Goal: Information Seeking & Learning: Learn about a topic

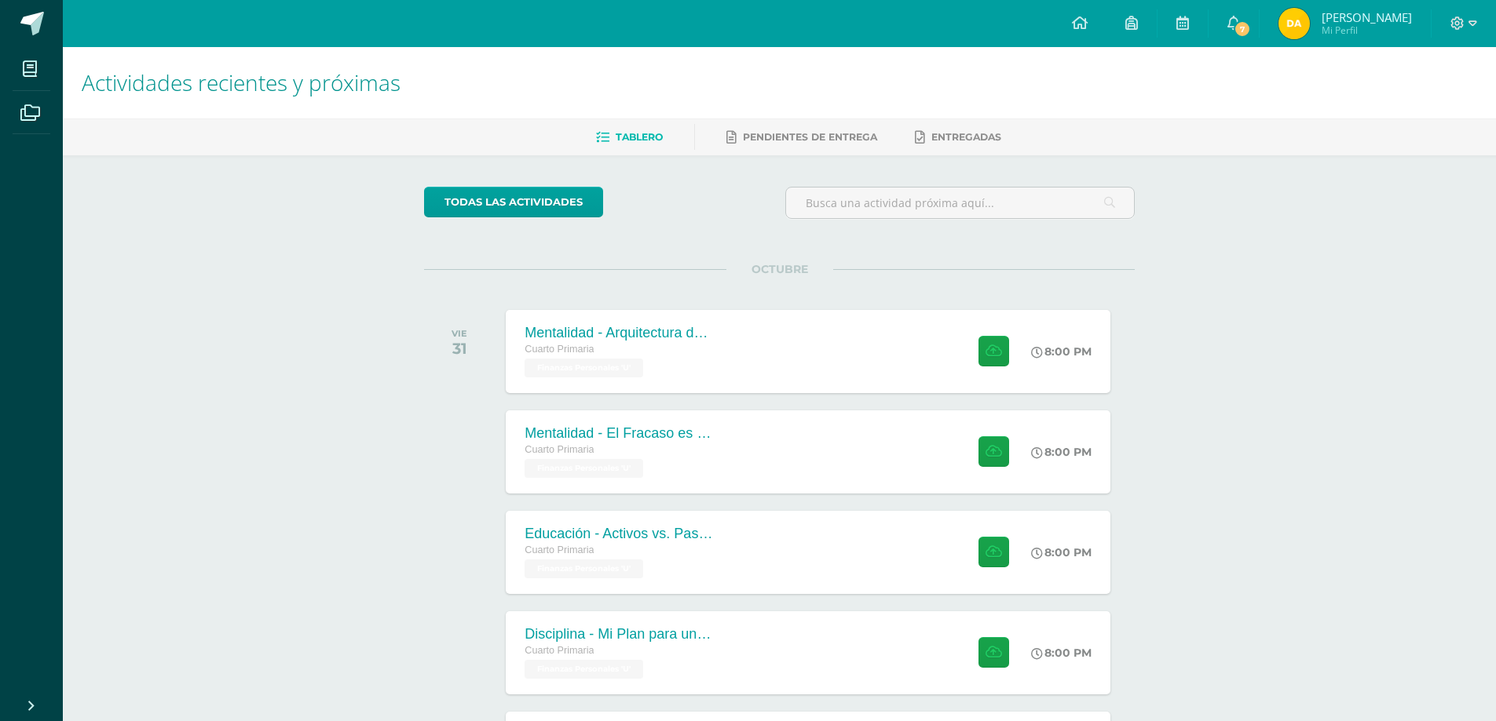
click at [1353, 28] on span "Mi Perfil" at bounding box center [1366, 30] width 90 height 13
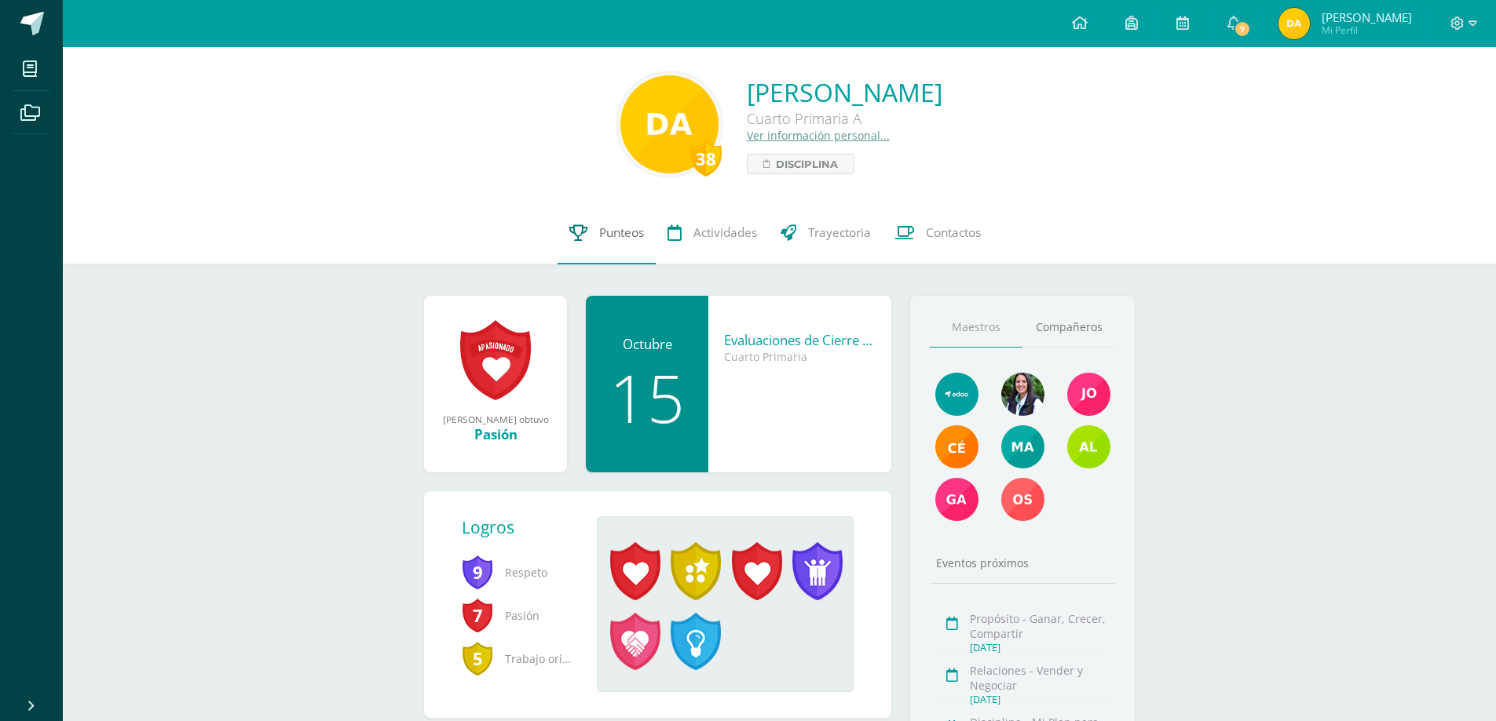
click at [618, 234] on span "Punteos" at bounding box center [621, 233] width 45 height 16
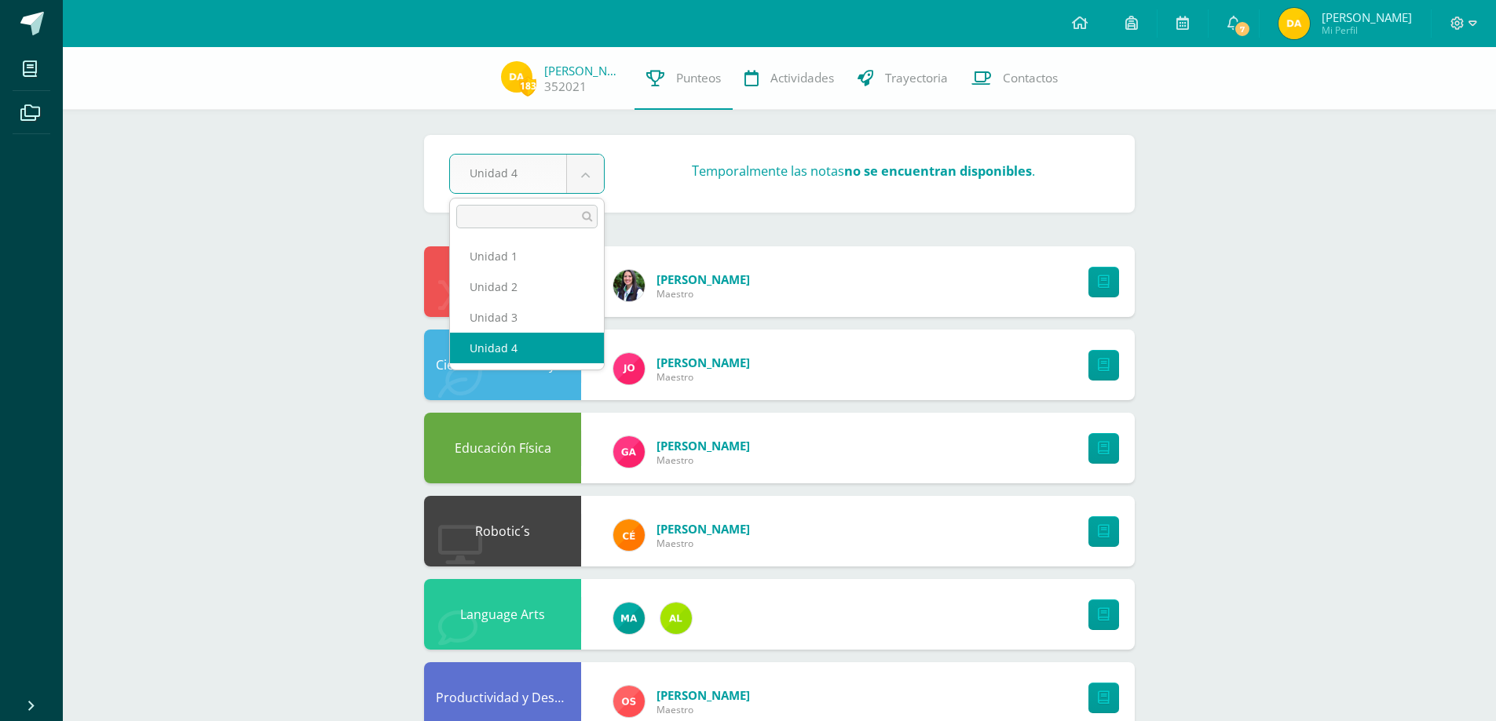
click at [575, 163] on body "Mis cursos Archivos Cerrar panel Ciencias Naturales y Tecnología Cuarto Primari…" at bounding box center [748, 507] width 1496 height 1014
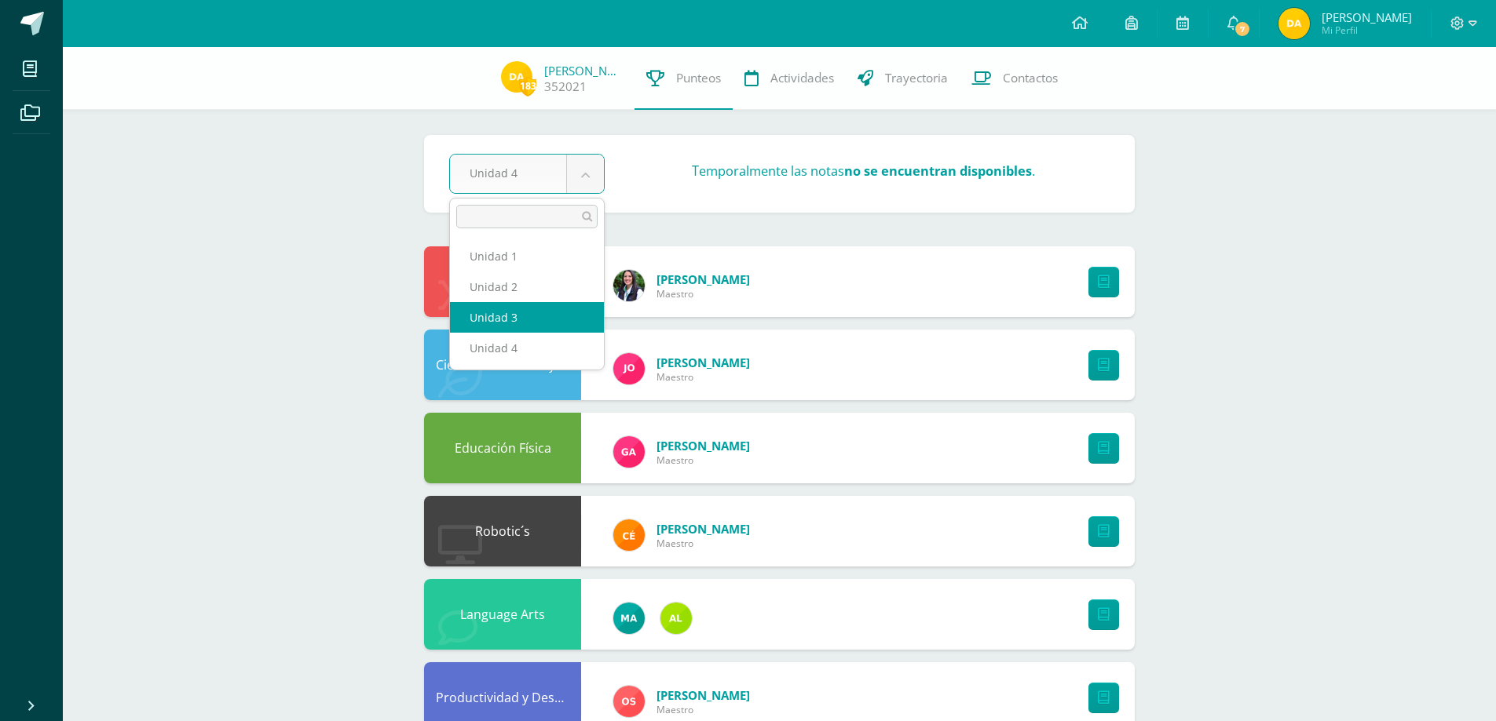
select select "Unidad 3"
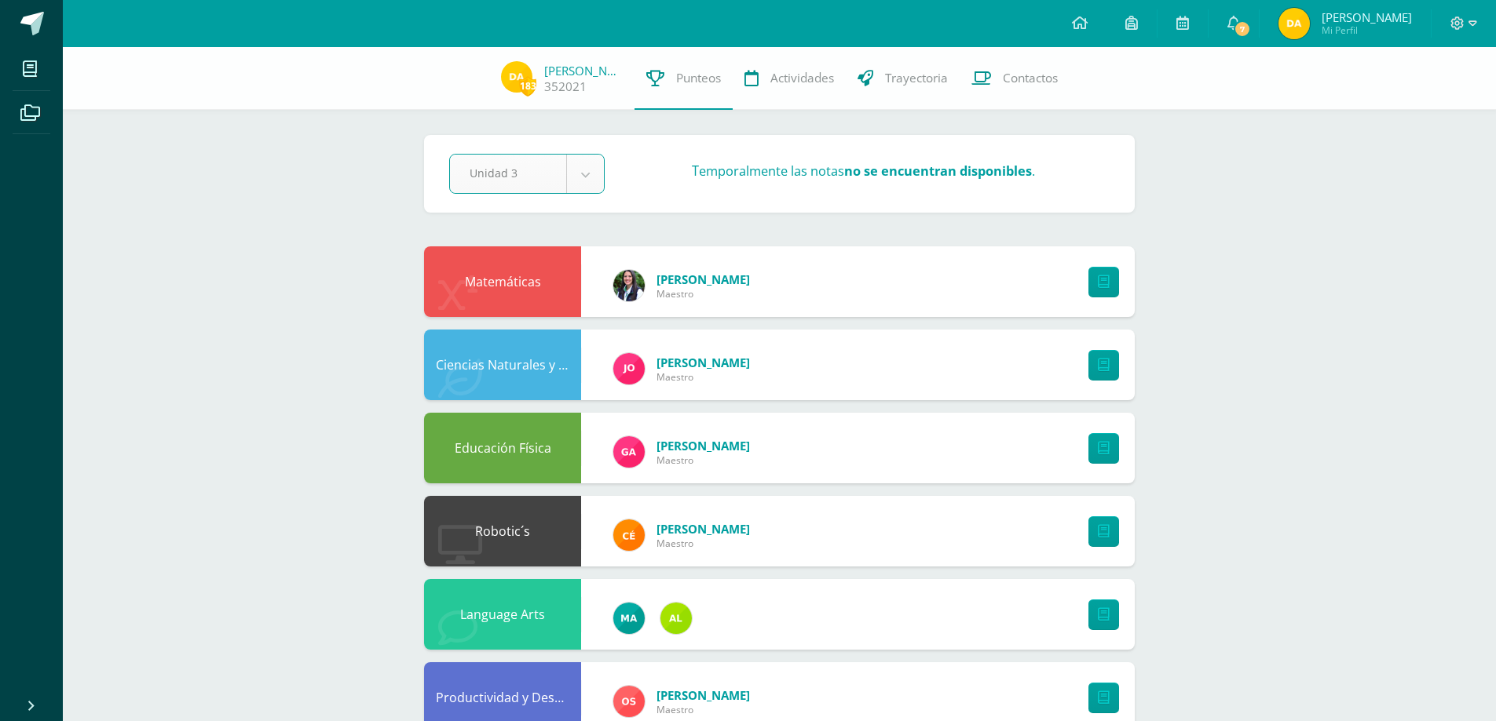
click at [580, 166] on body "Mis cursos Archivos Cerrar panel Ciencias Naturales y Tecnología Cuarto Primari…" at bounding box center [748, 507] width 1496 height 1014
click at [514, 286] on div "Matemáticas" at bounding box center [502, 282] width 157 height 71
click at [583, 174] on body "Mis cursos Archivos Cerrar panel Ciencias Naturales y Tecnología Cuarto Primari…" at bounding box center [748, 507] width 1496 height 1014
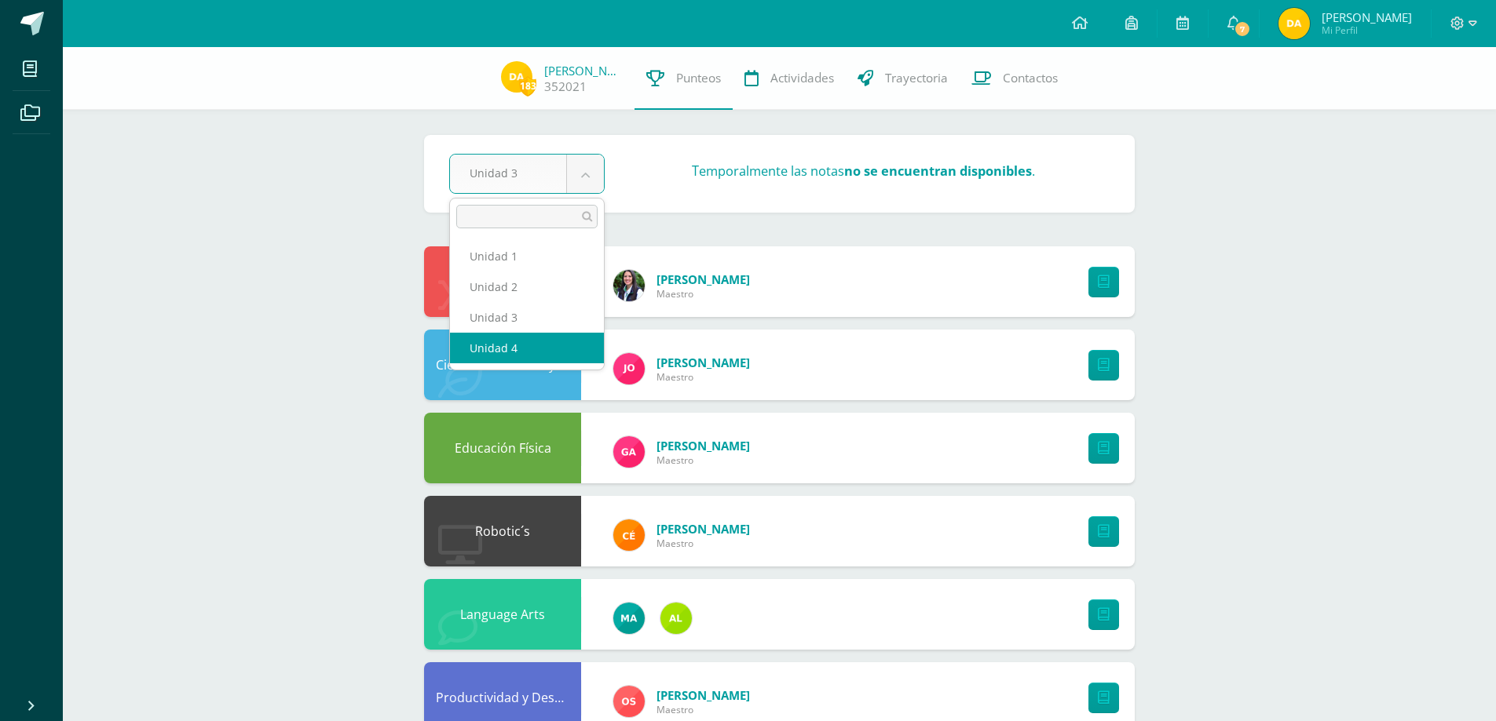
select select "Unidad 4"
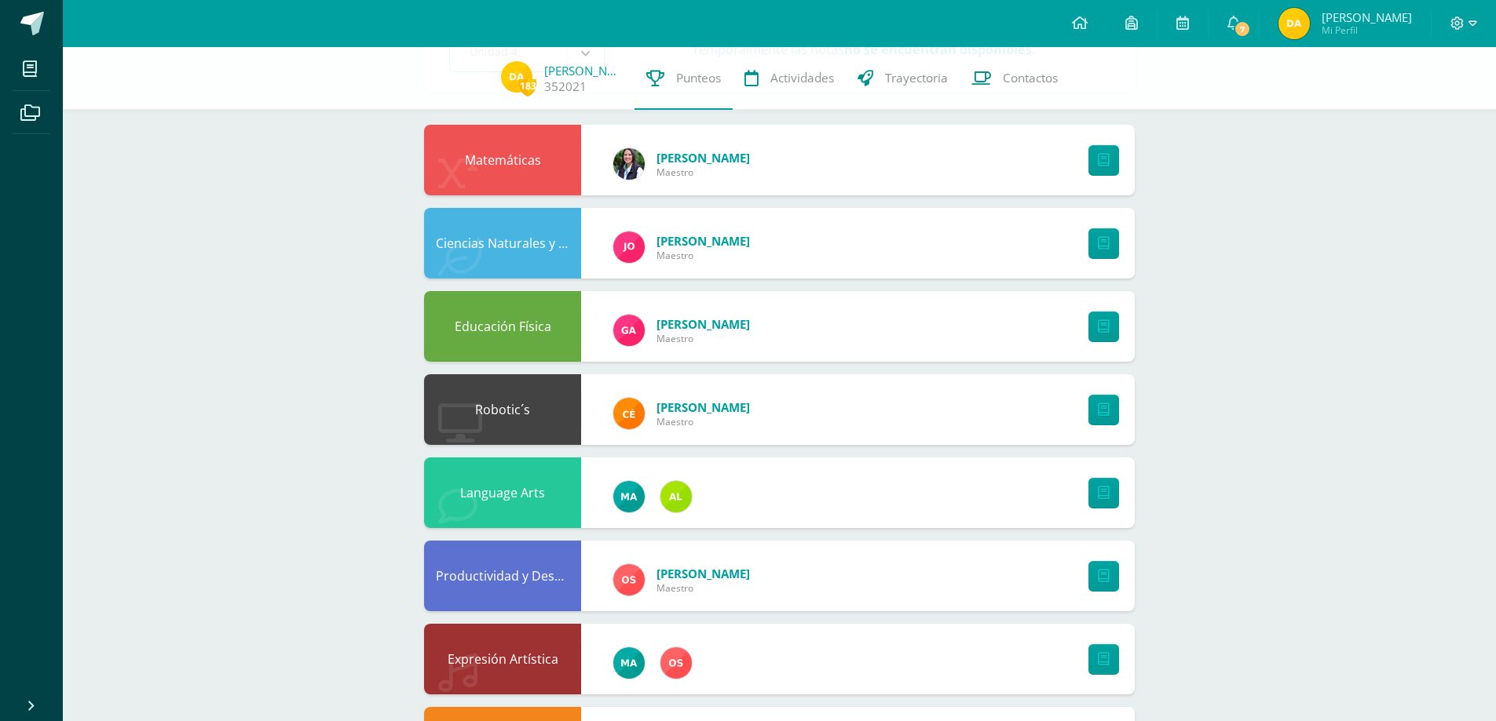
scroll to position [236, 0]
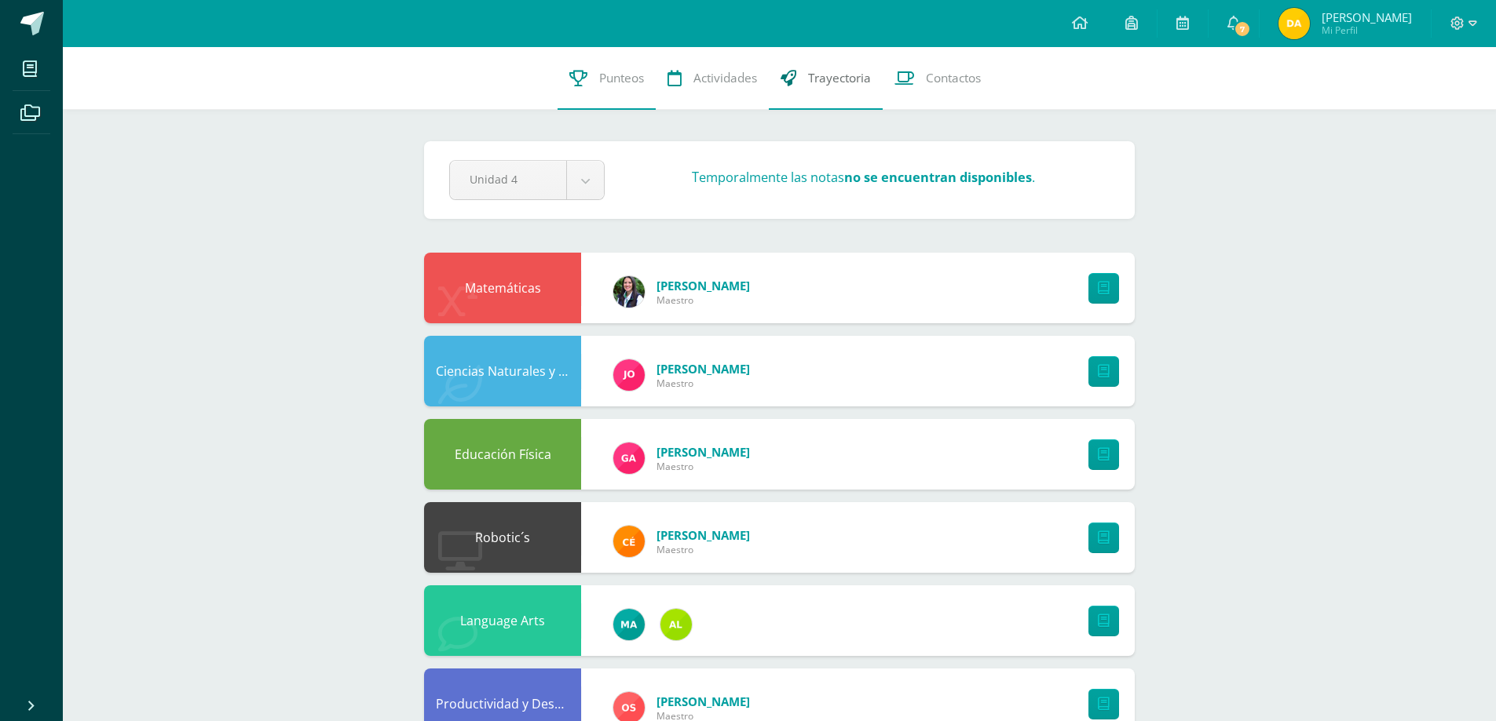
click at [805, 73] on link "Trayectoria" at bounding box center [826, 78] width 114 height 63
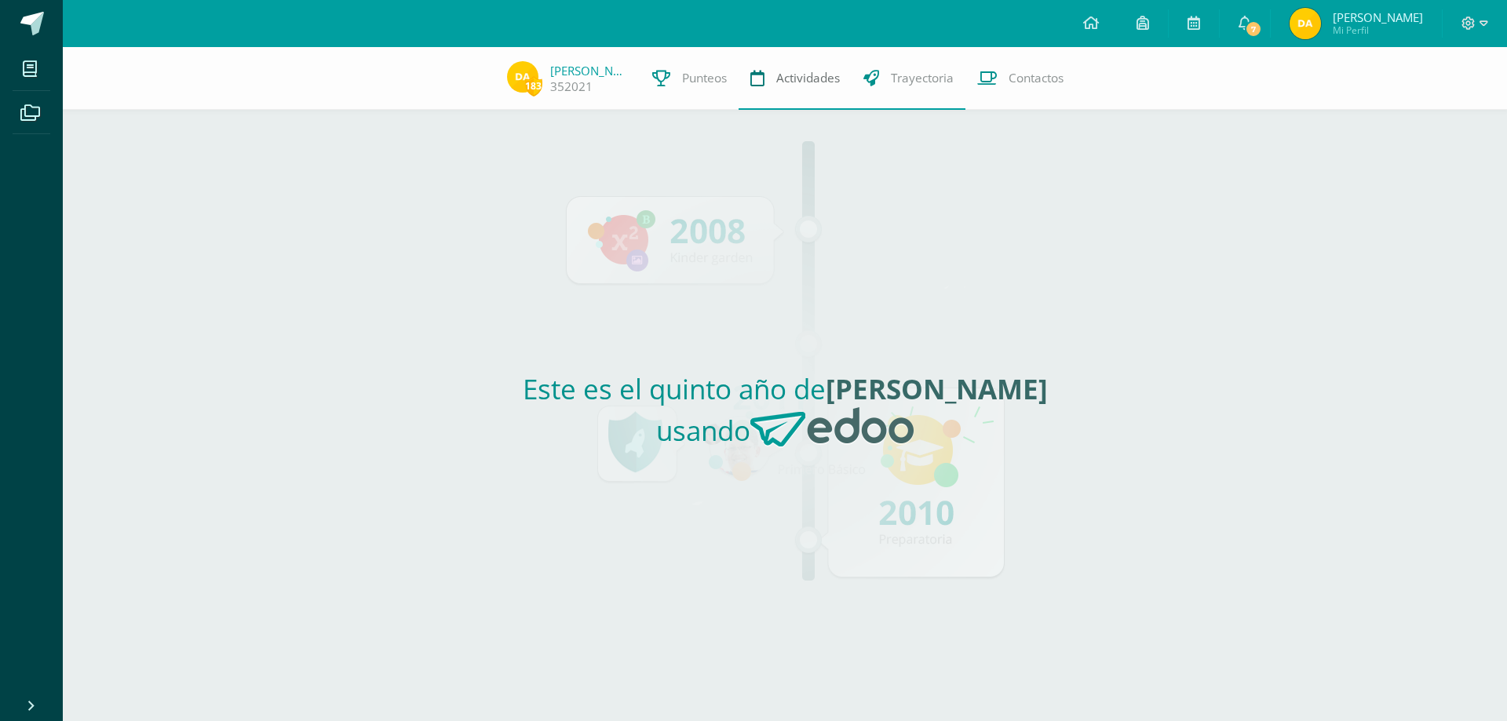
click at [796, 79] on span "Actividades" at bounding box center [808, 78] width 64 height 16
click at [801, 82] on span "Actividades" at bounding box center [808, 78] width 64 height 16
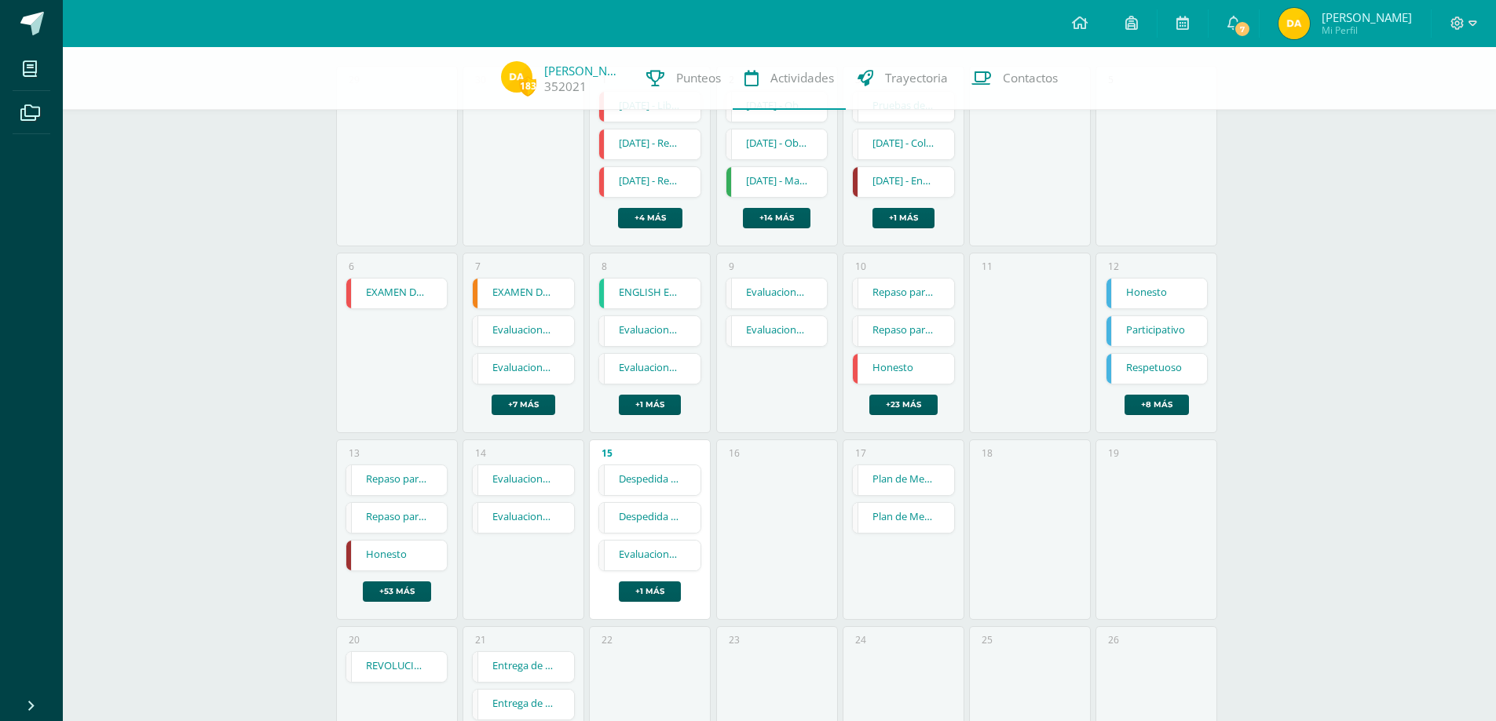
scroll to position [236, 0]
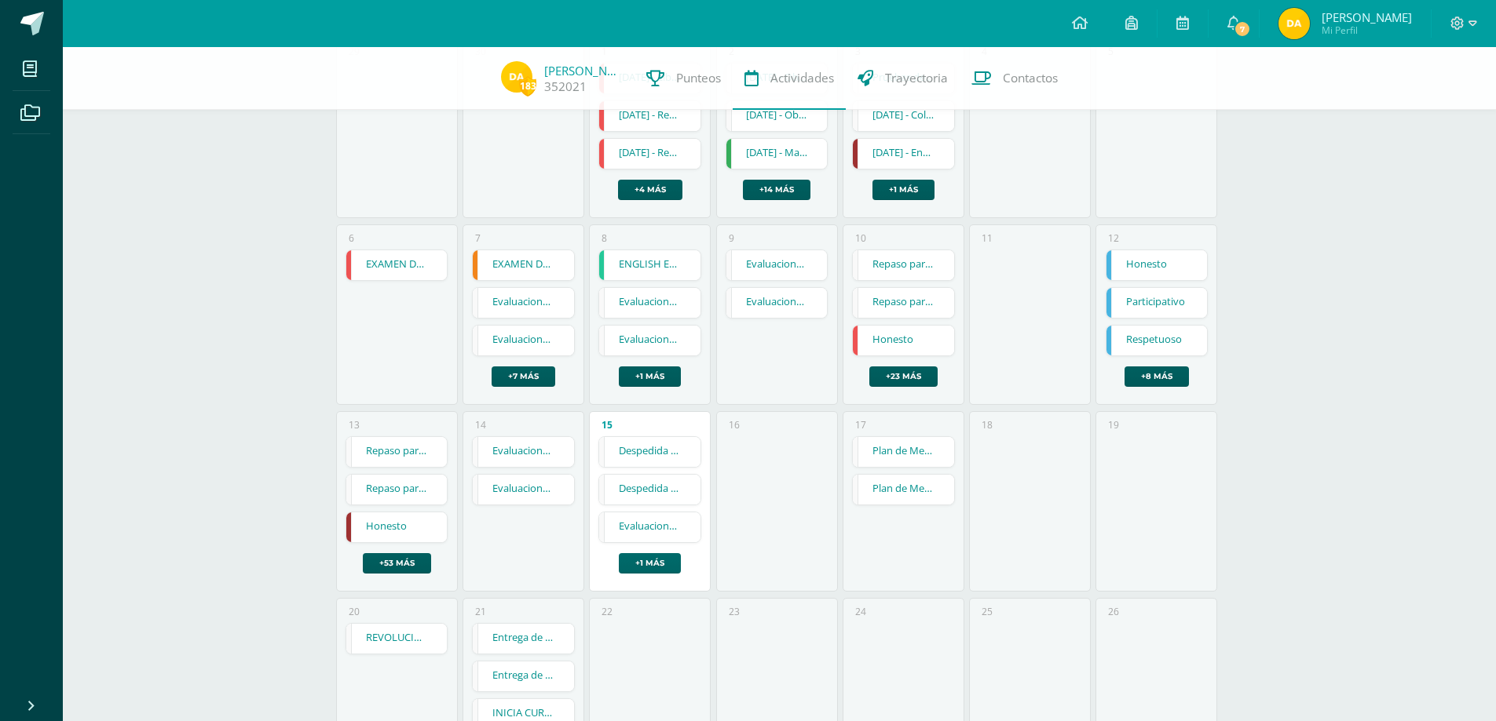
click at [656, 562] on link "+1 más" at bounding box center [650, 563] width 62 height 20
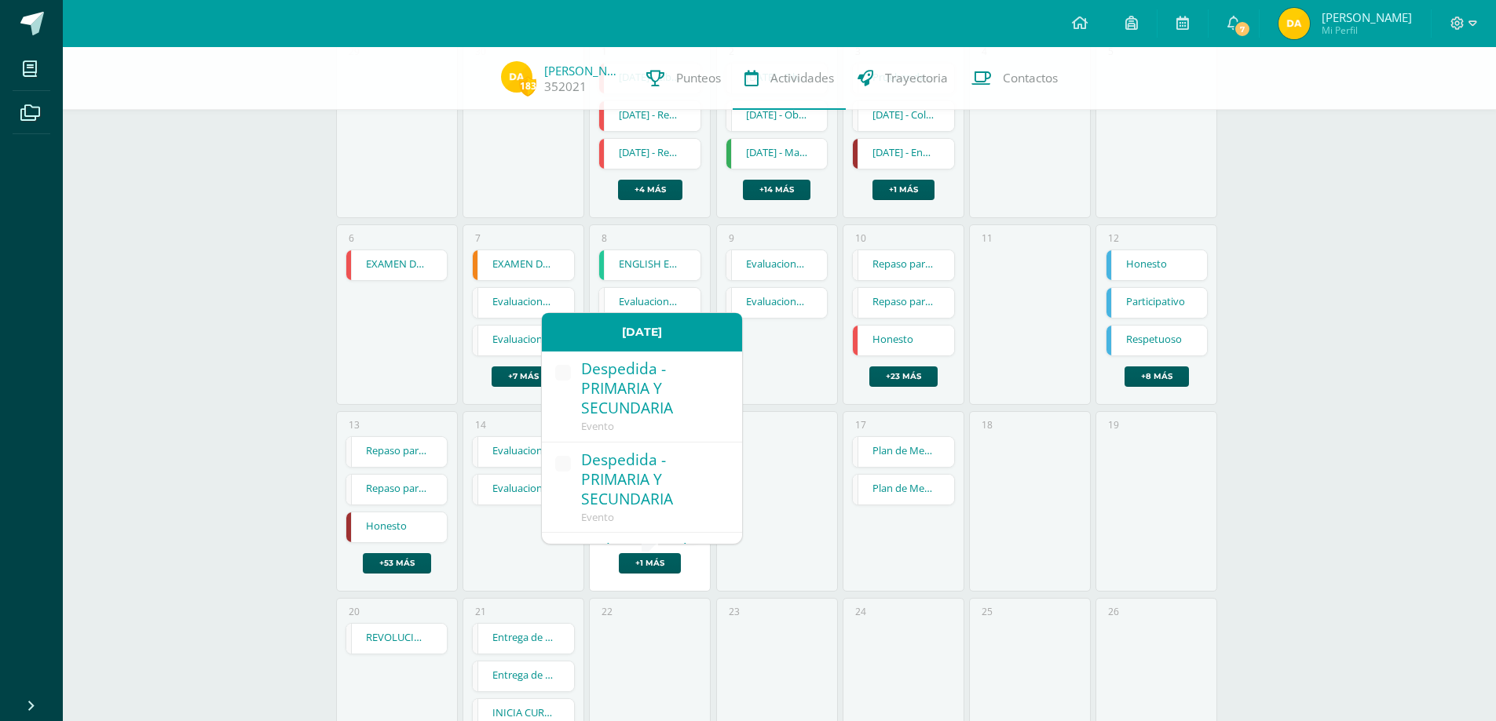
click at [880, 574] on div "17 Plan de Mejora - Cuarto Bimestre - VIRTUAL Plan de Mejora - Cuarto Bimestre …" at bounding box center [903, 501] width 122 height 181
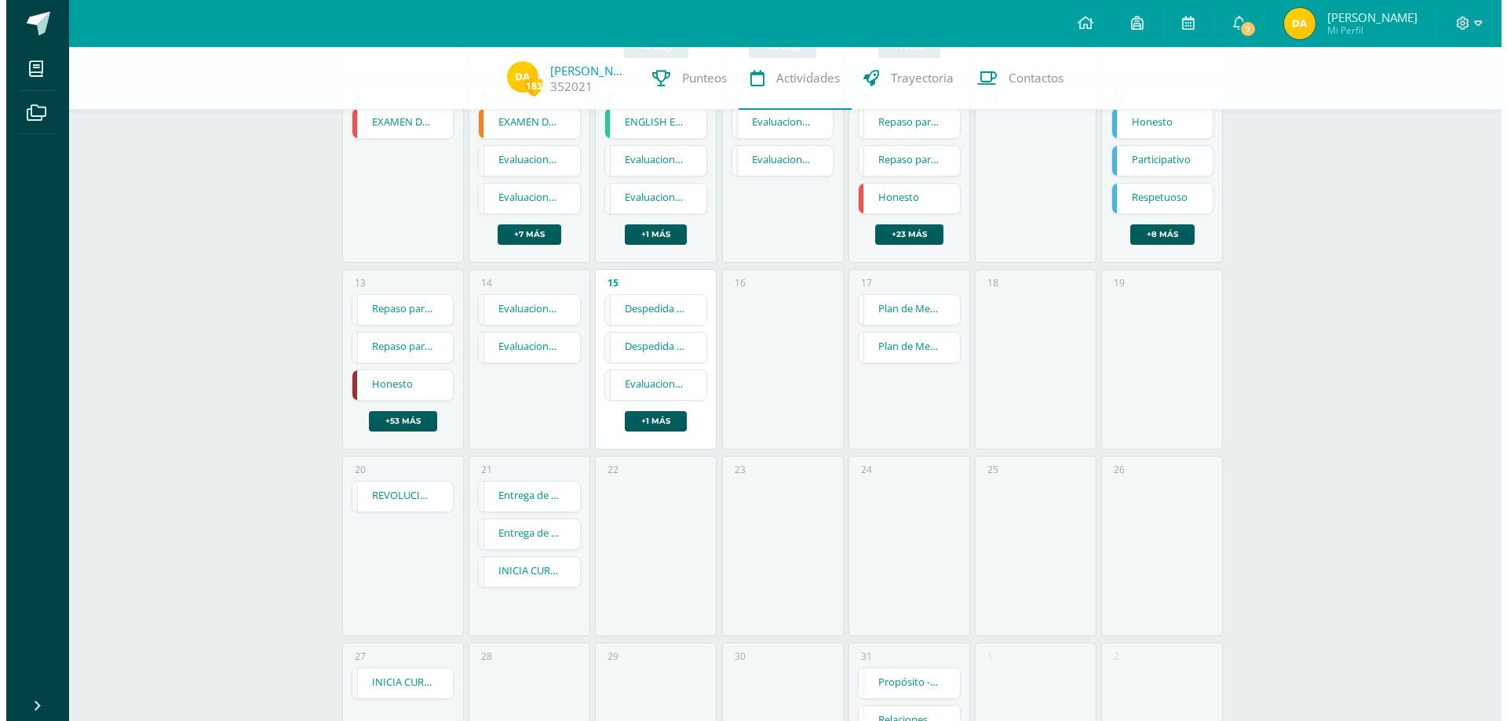
scroll to position [393, 0]
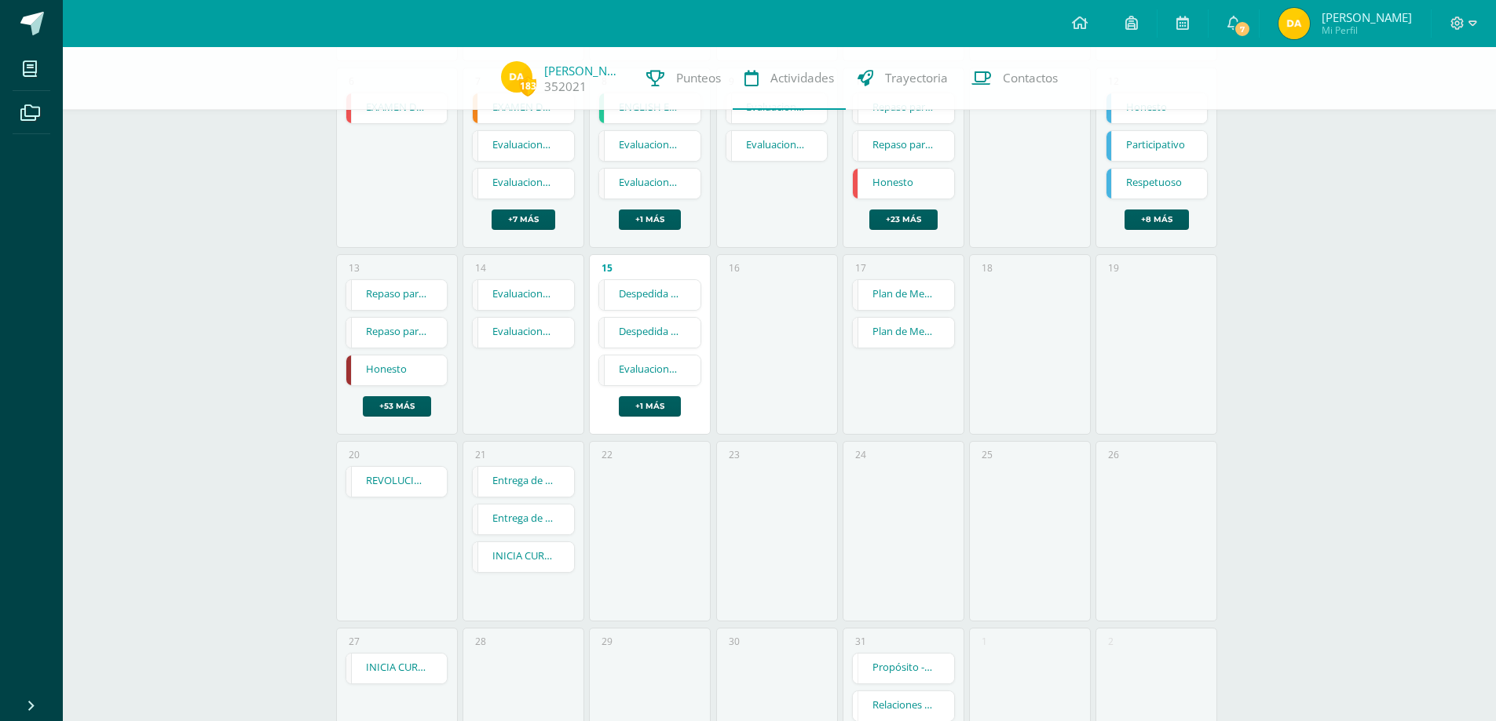
click at [396, 489] on link "REVOLUCIÓN 20 DE OCTUBRE - Asueto" at bounding box center [396, 482] width 101 height 30
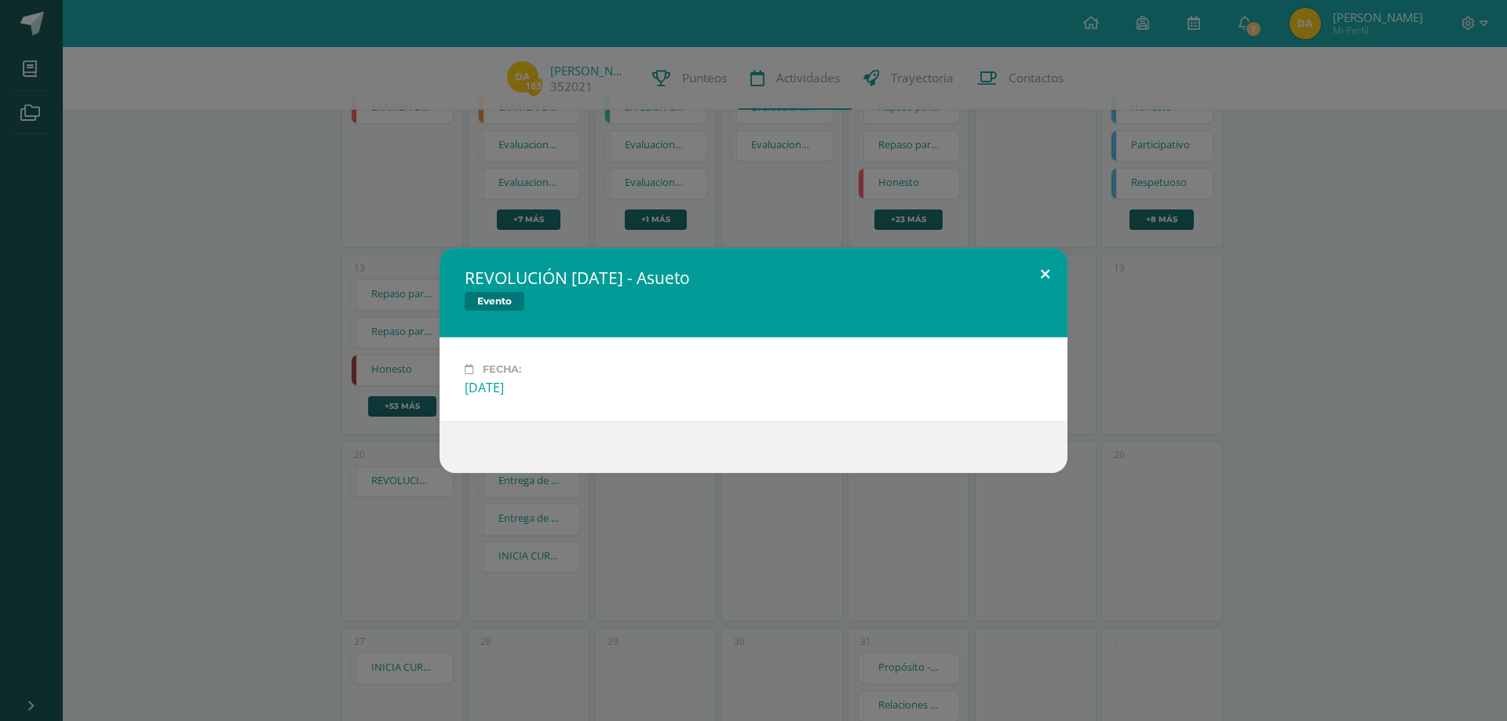
click at [1039, 270] on button at bounding box center [1045, 274] width 45 height 53
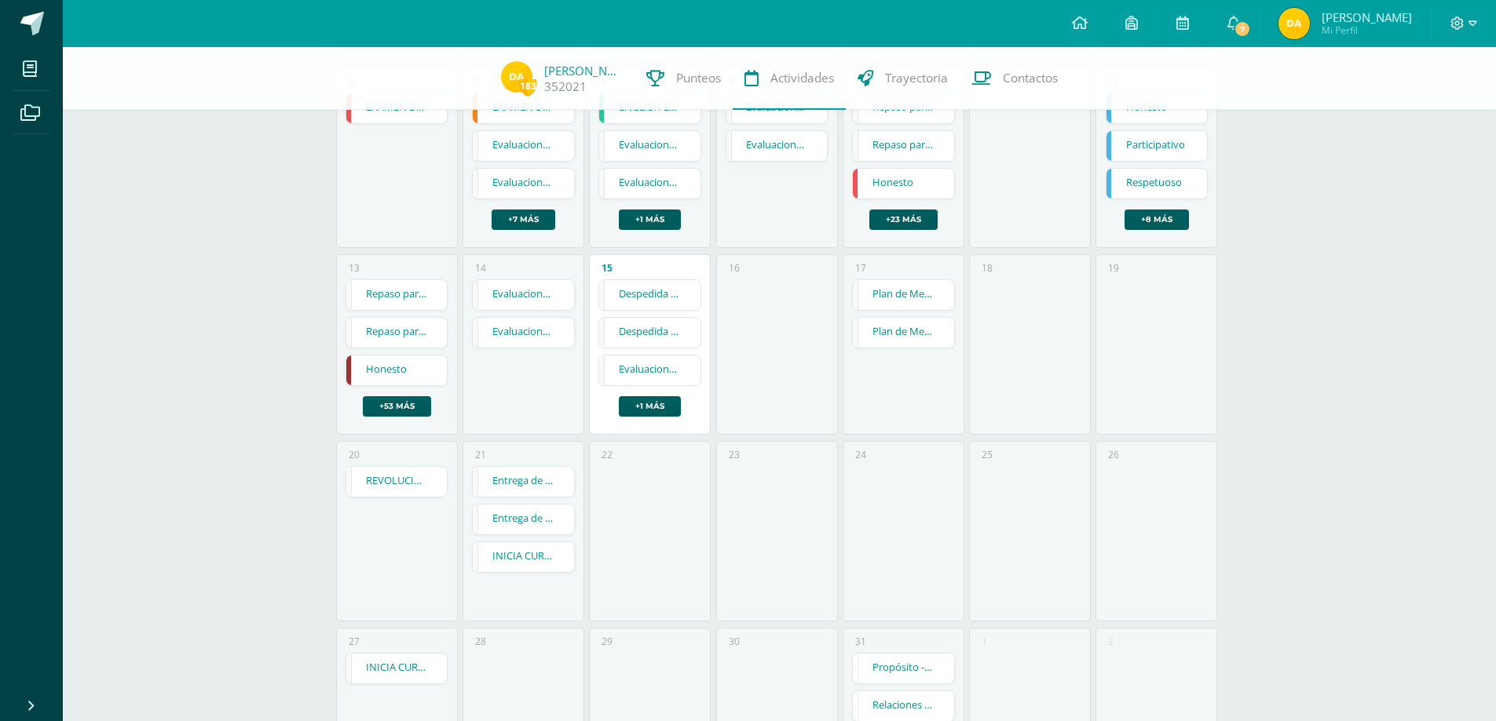
click at [534, 557] on link "INICIA CURSO DE ADAPTACIÓN - ALUMNOS DE PRIMER INGRESO DE PREPRIMARIA" at bounding box center [523, 557] width 101 height 30
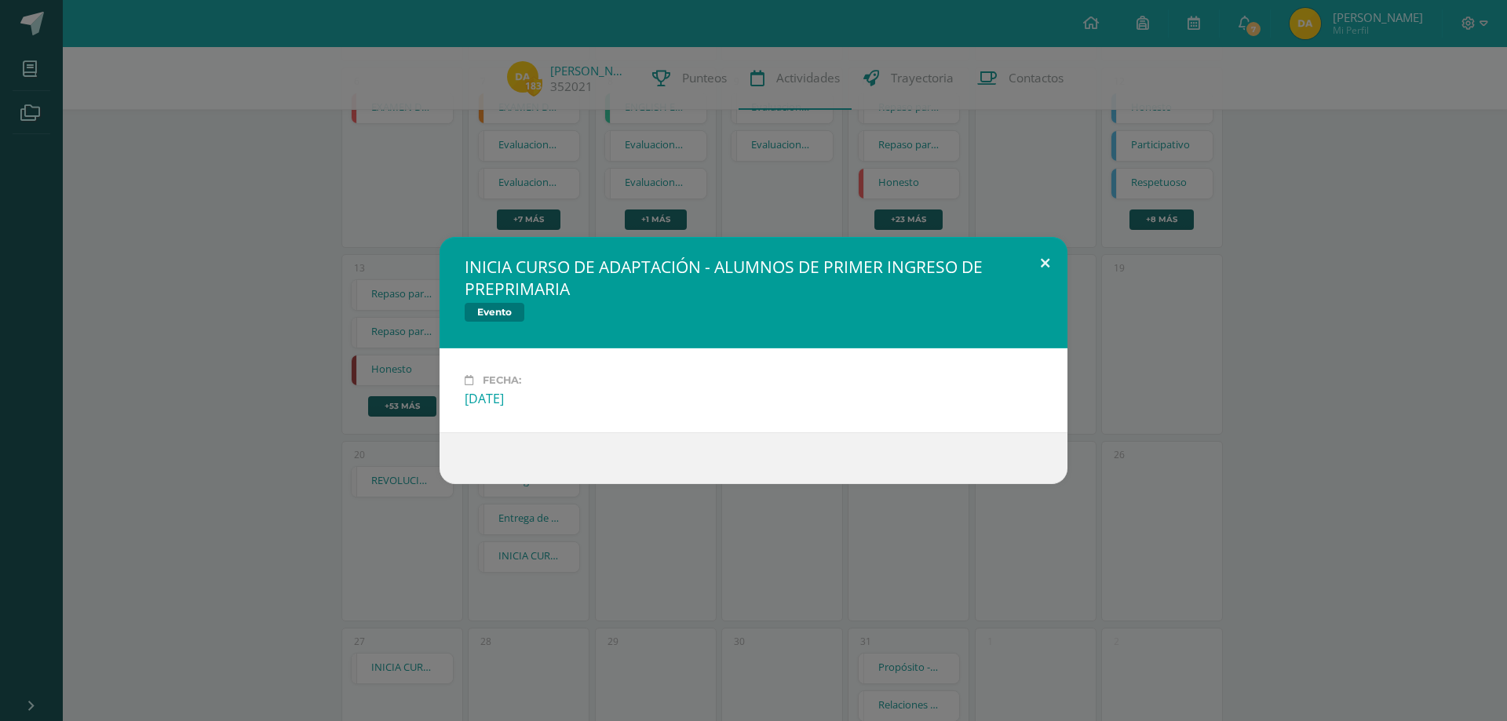
click at [1046, 256] on button at bounding box center [1045, 263] width 45 height 53
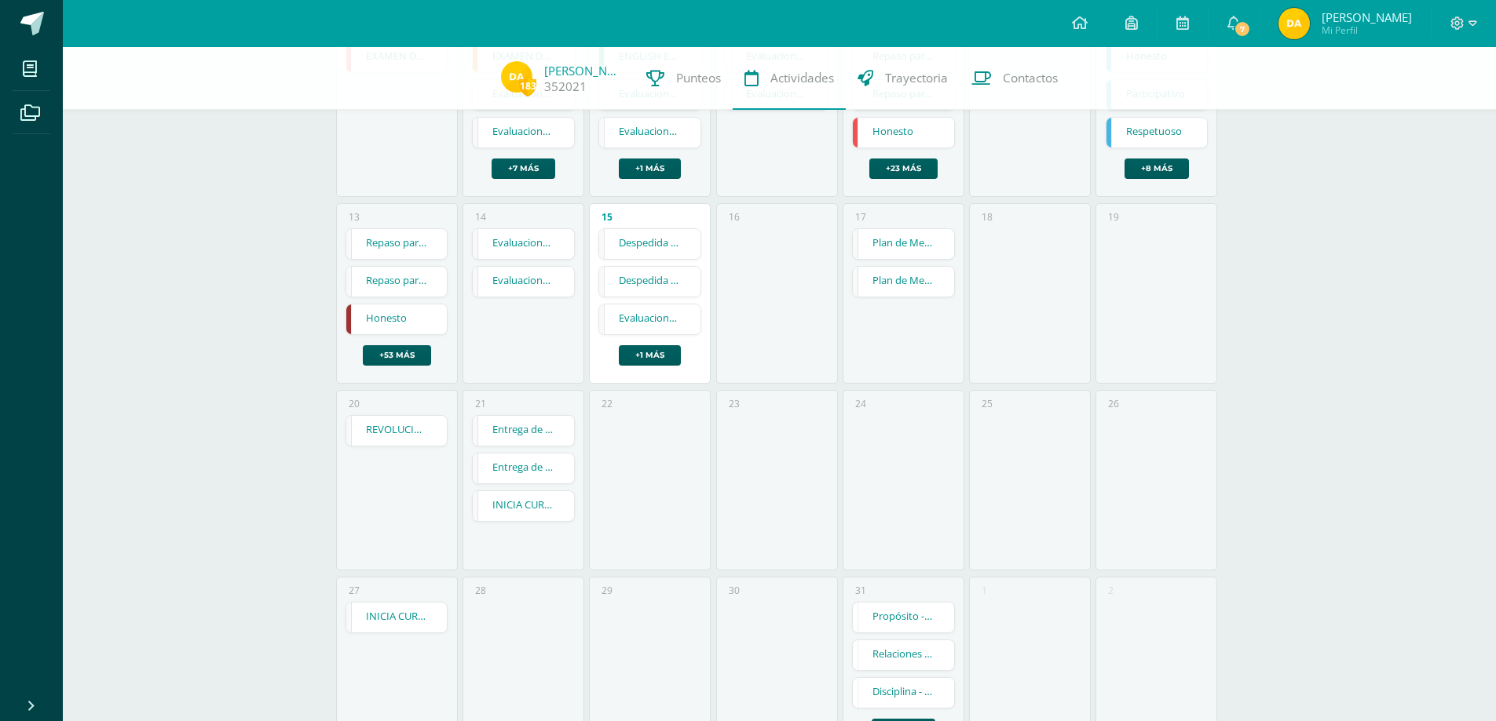
scroll to position [517, 0]
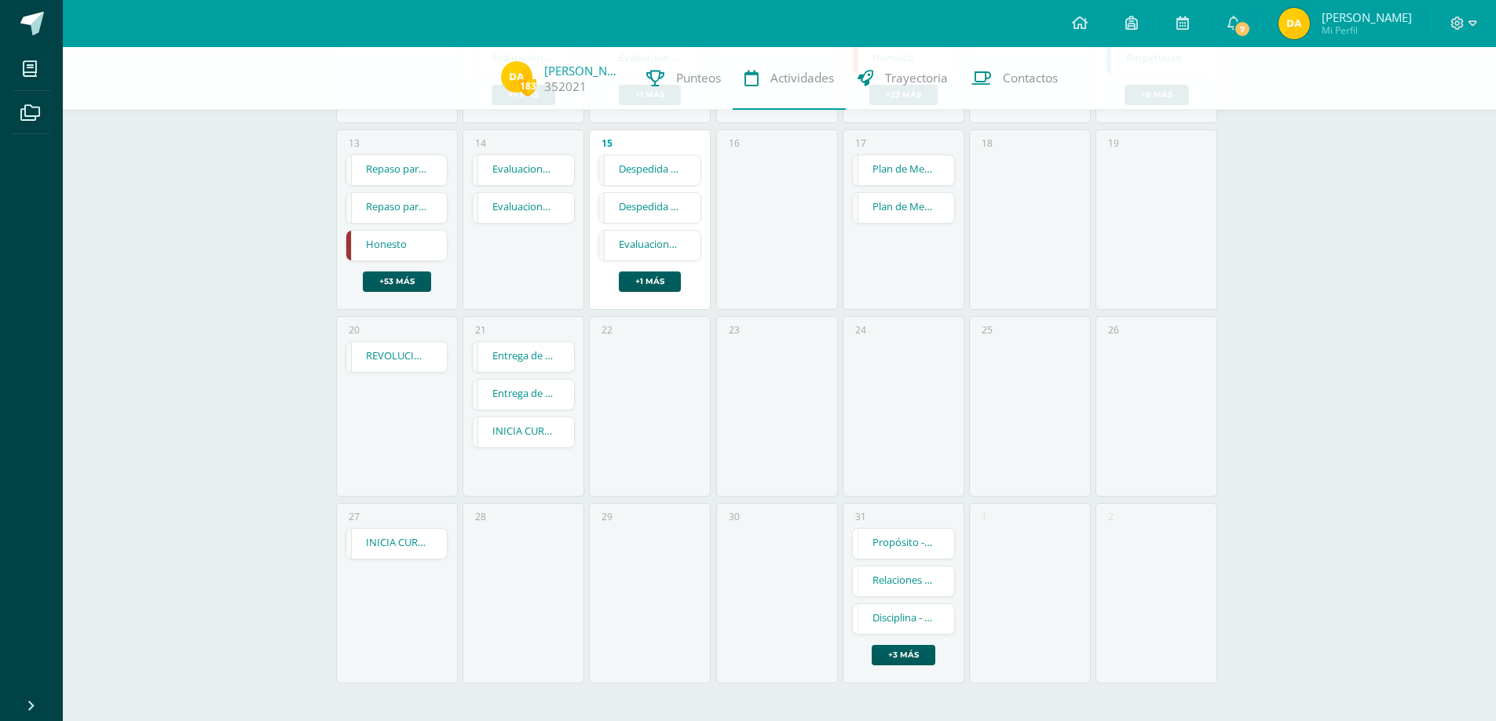
click at [924, 542] on link "Propósito - Ganar, Crecer, Compartir" at bounding box center [903, 544] width 101 height 30
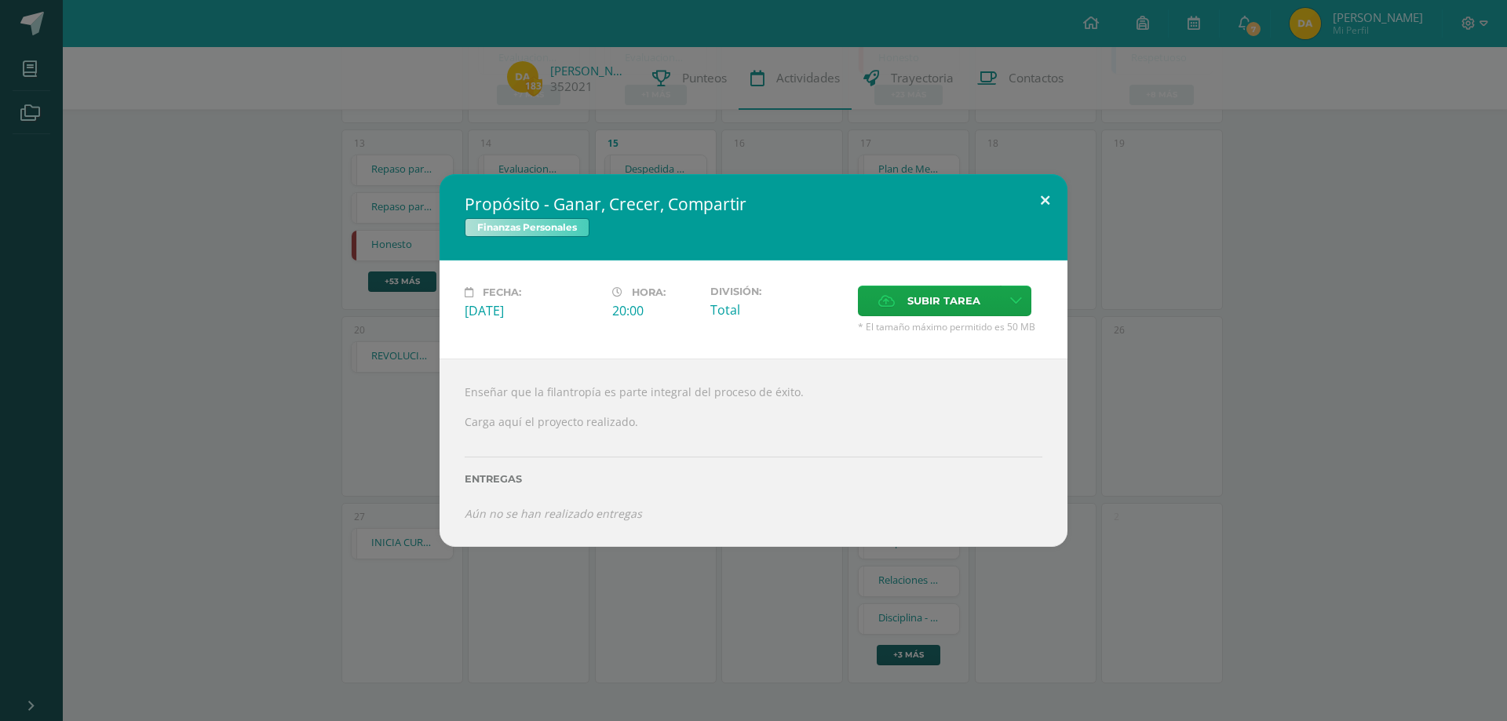
click at [1043, 202] on button at bounding box center [1045, 200] width 45 height 53
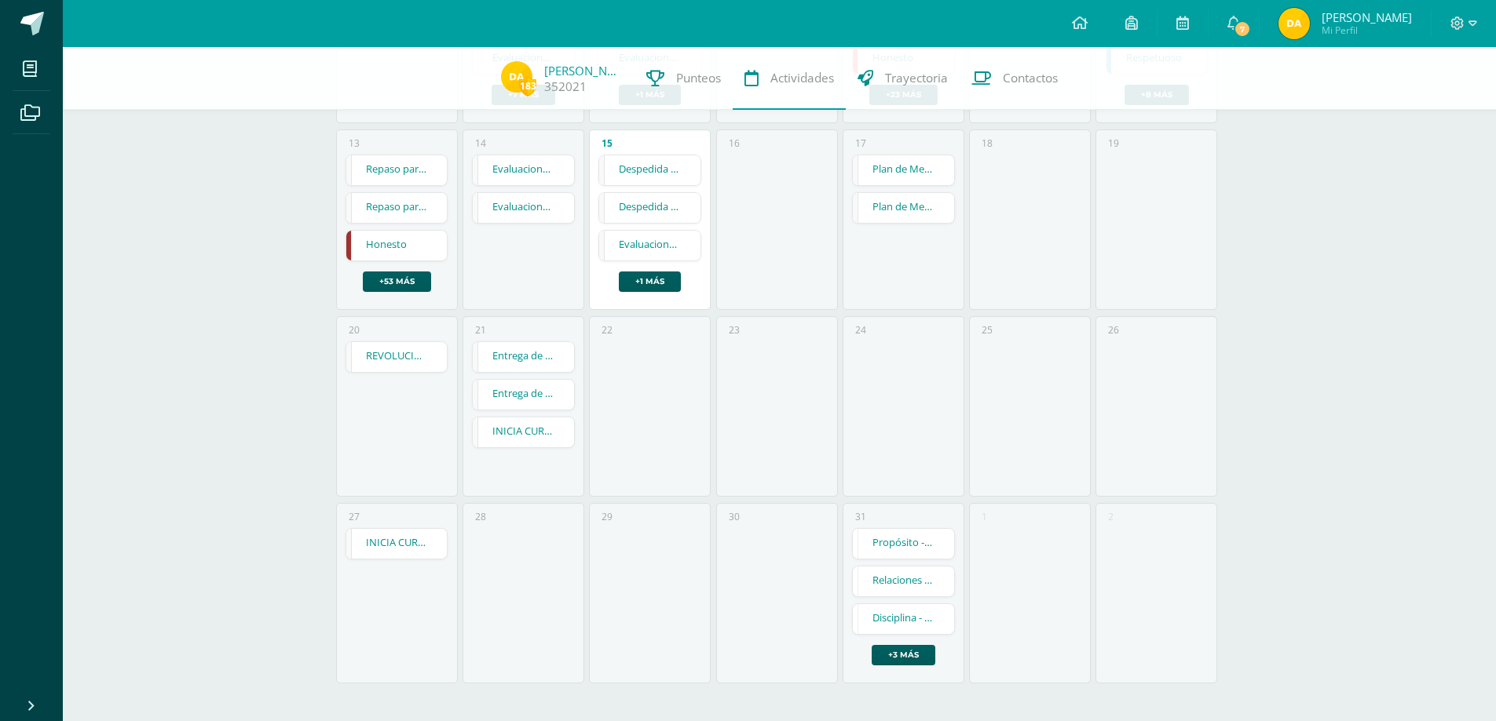
click at [898, 618] on link "Disciplina - Mi Plan para una Meta" at bounding box center [903, 620] width 101 height 30
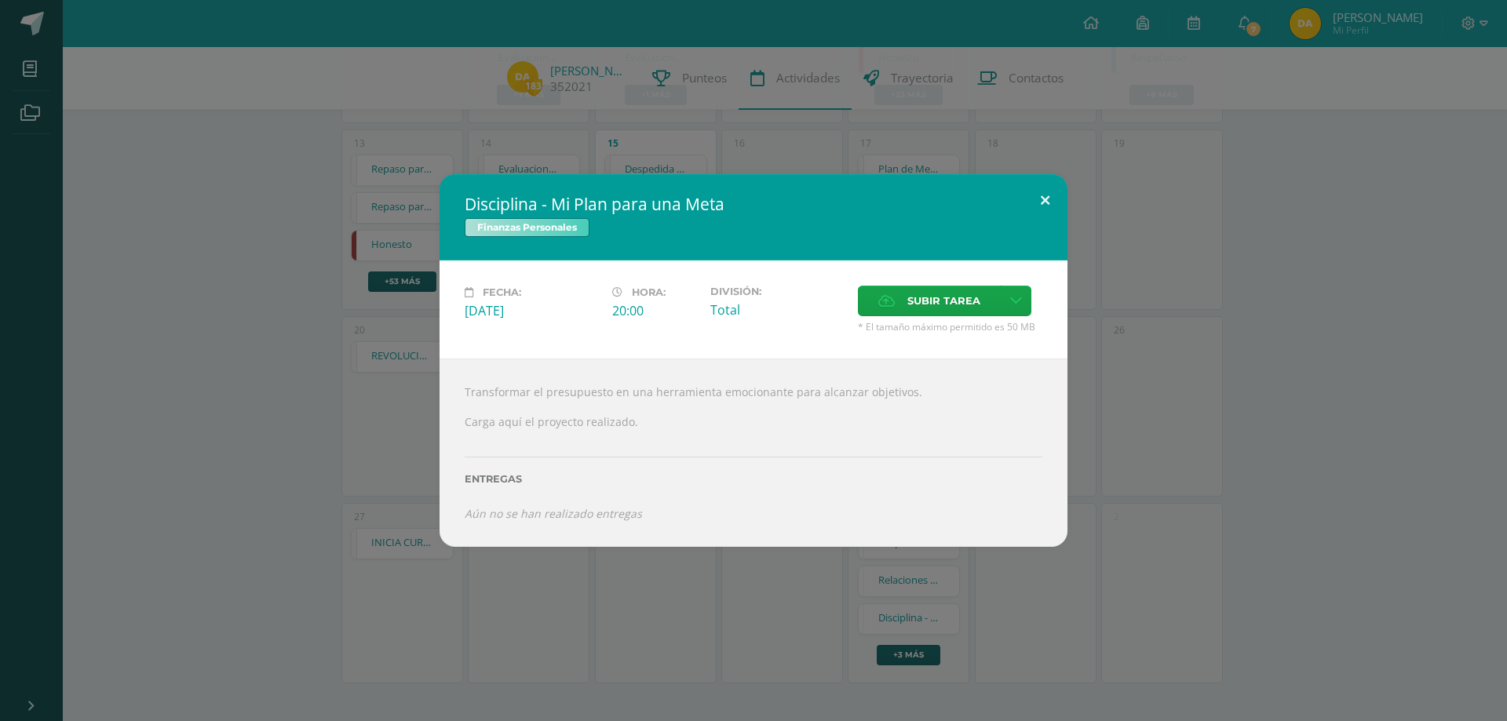
click at [1048, 197] on button at bounding box center [1045, 200] width 45 height 53
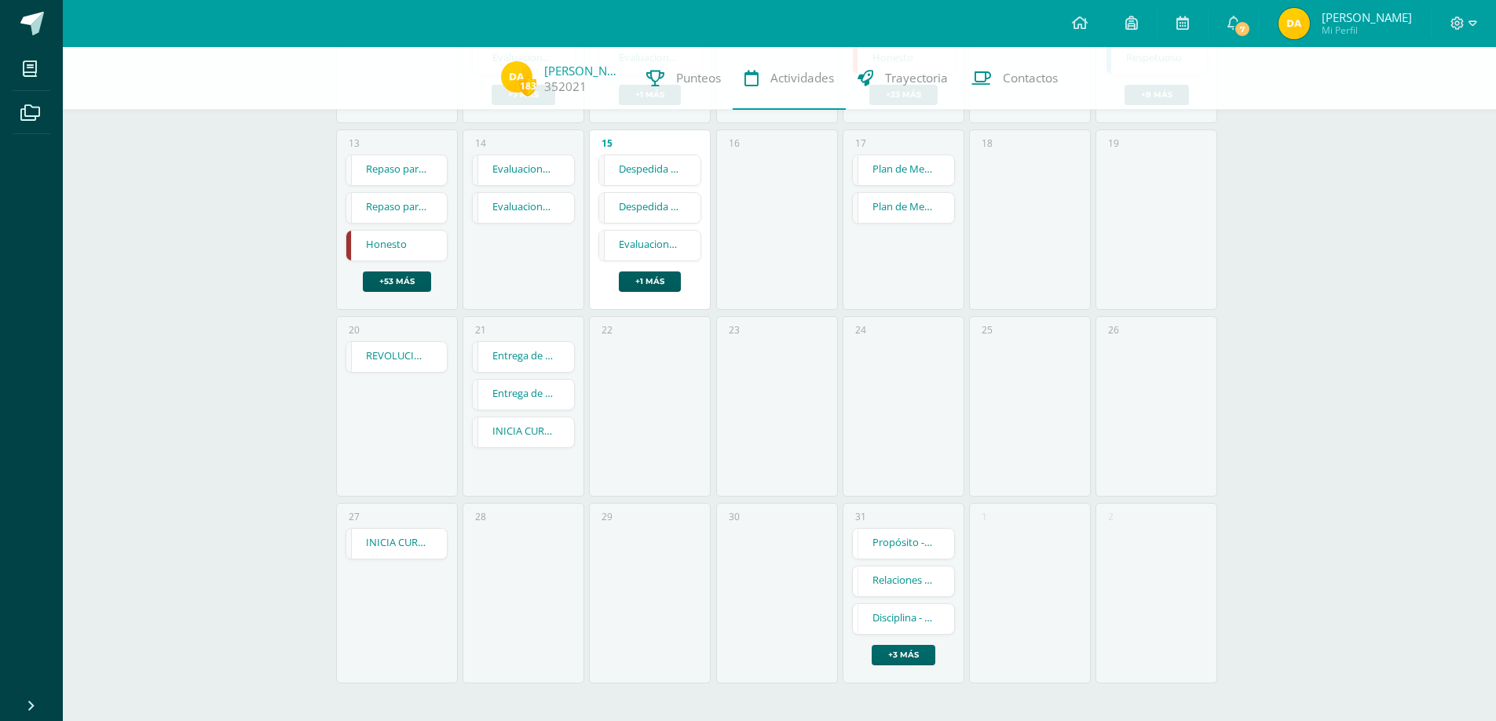
click at [904, 652] on link "+3 más" at bounding box center [903, 655] width 64 height 20
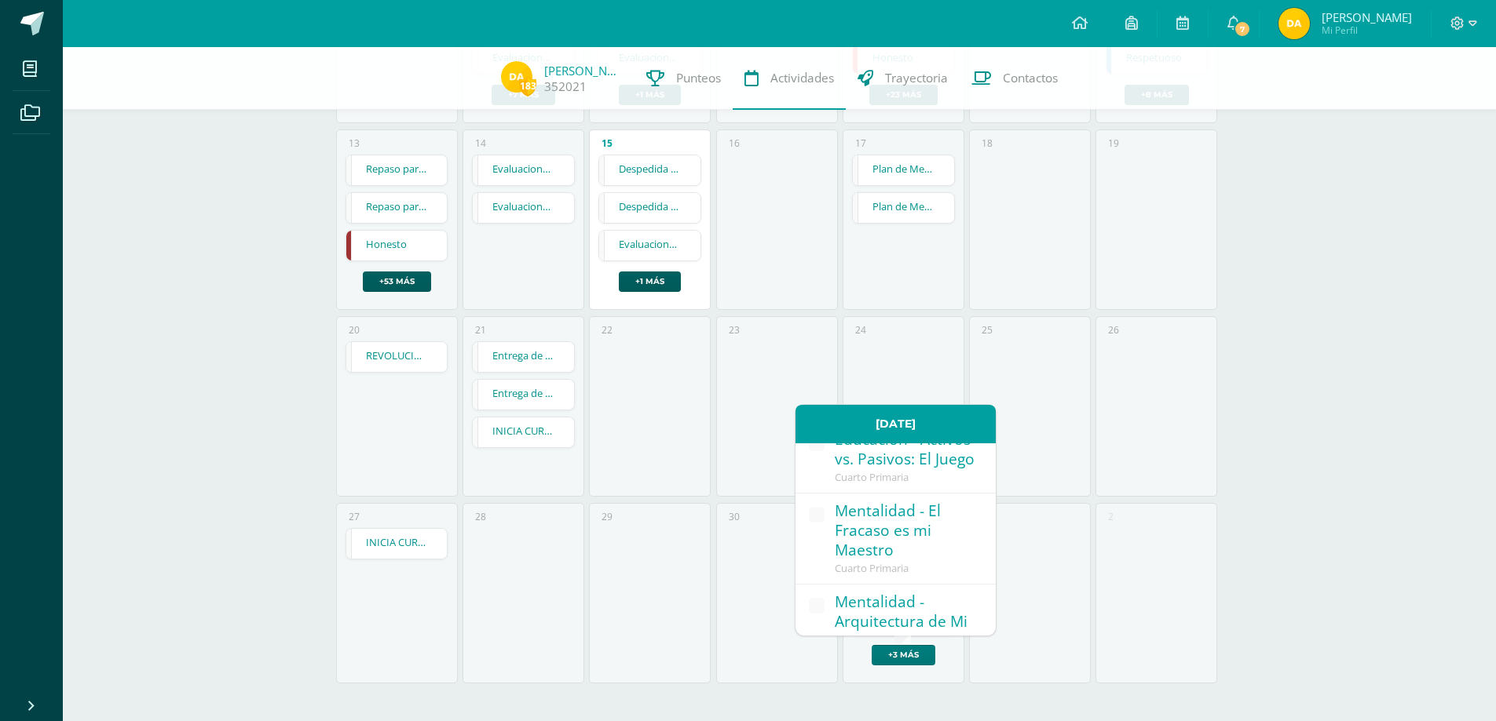
scroll to position [293, 0]
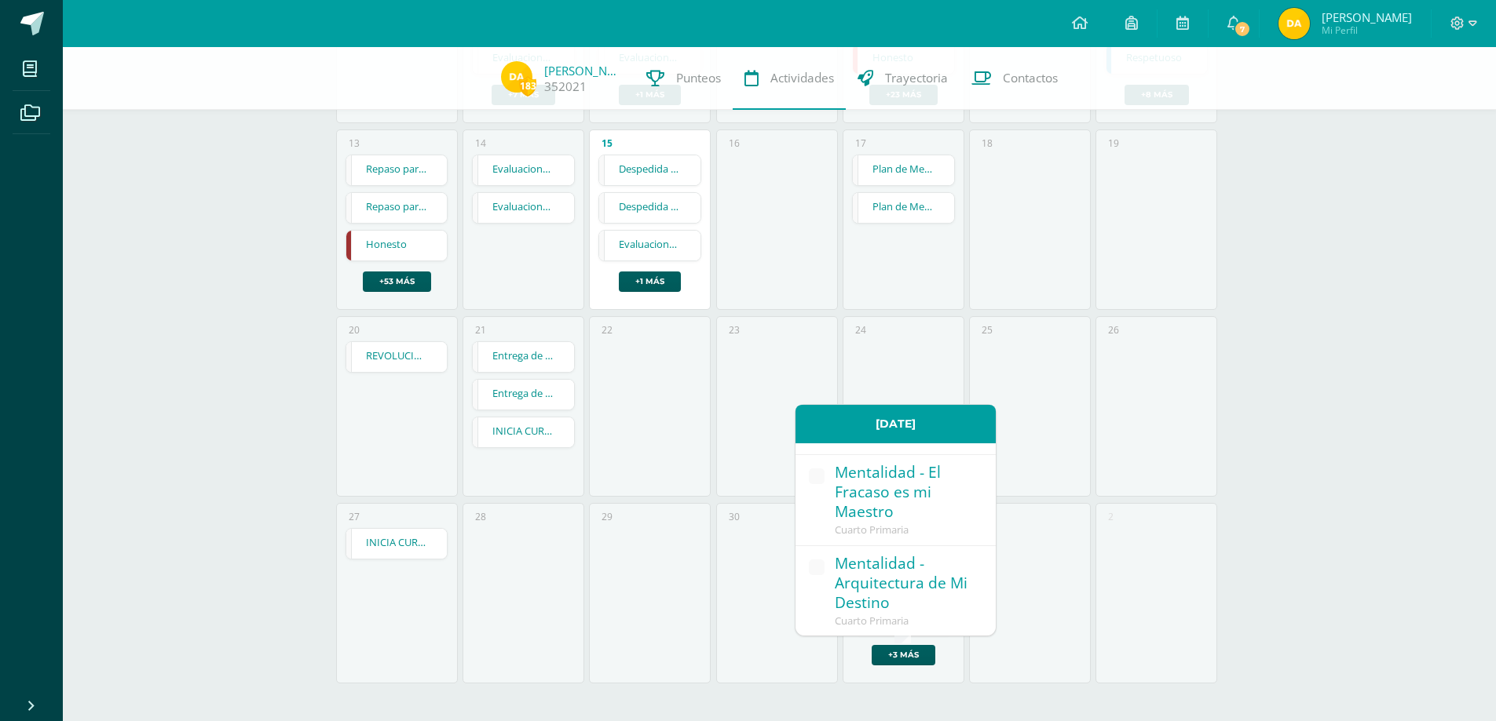
click at [1088, 583] on div "1" at bounding box center [1030, 593] width 122 height 181
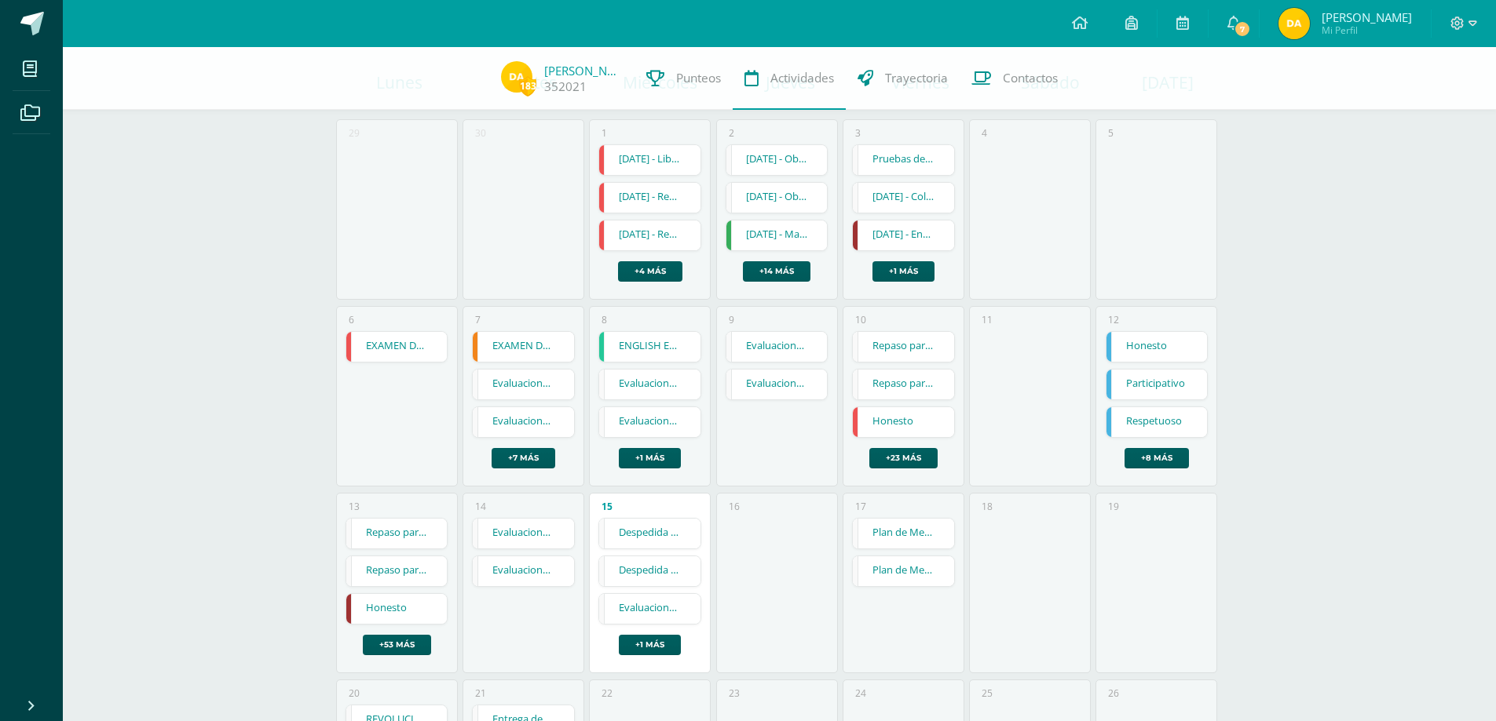
scroll to position [125, 0]
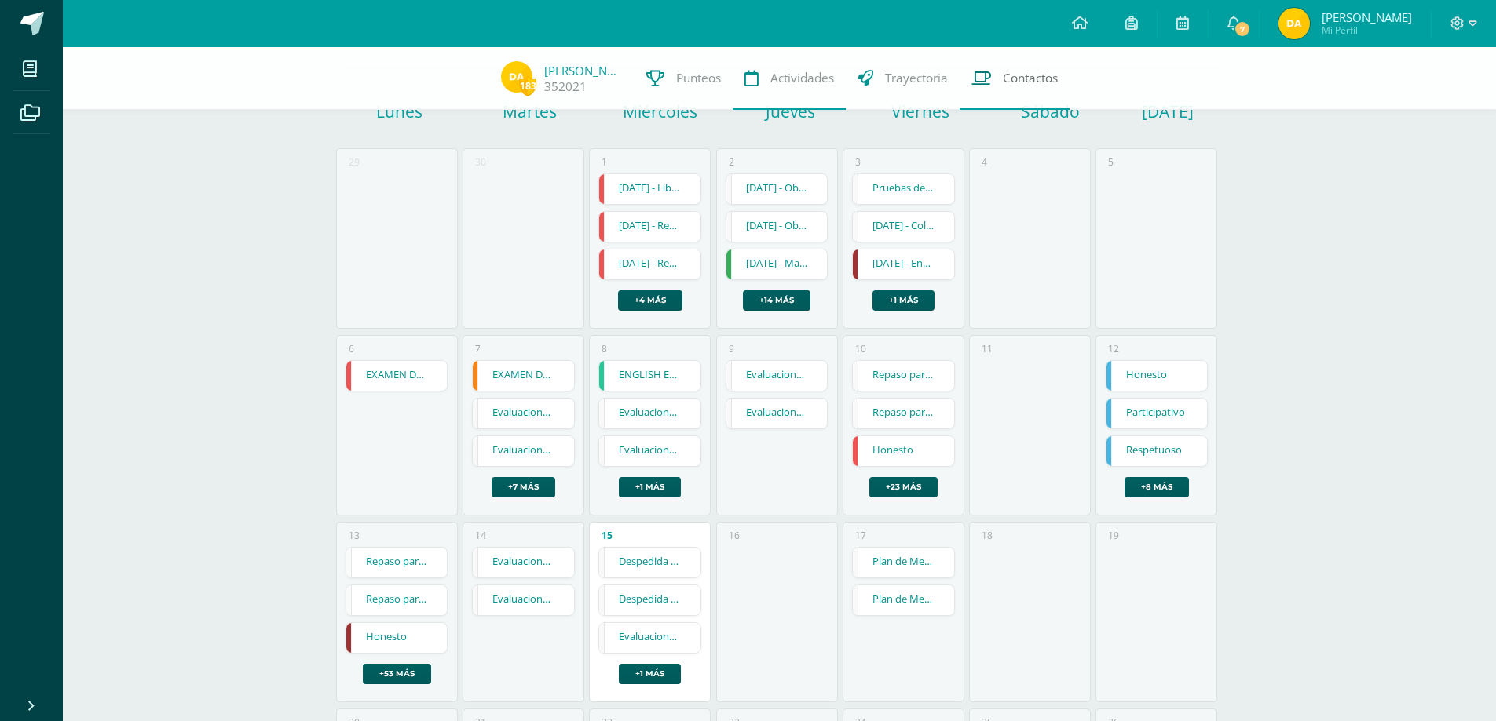
click at [1013, 70] on link "Contactos" at bounding box center [1014, 78] width 110 height 63
